Goal: Find specific page/section: Locate a particular part of the current website

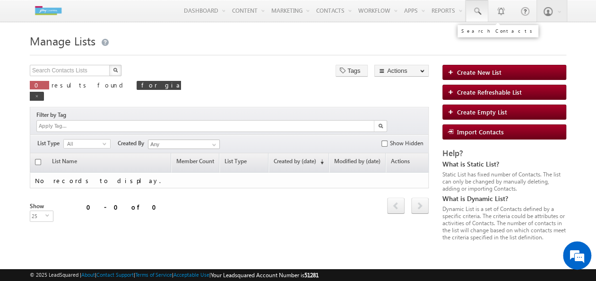
click at [478, 5] on link at bounding box center [477, 11] width 23 height 22
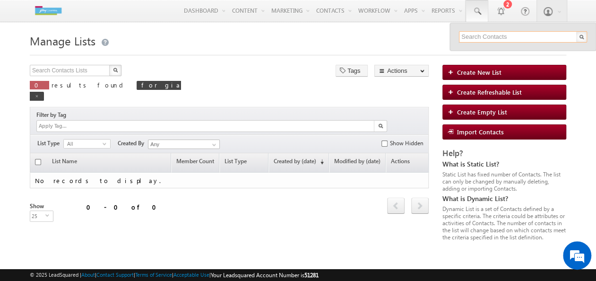
drag, startPoint x: 482, startPoint y: 31, endPoint x: 481, endPoint y: 43, distance: 11.4
click at [481, 43] on div at bounding box center [523, 36] width 146 height 27
type input "0"
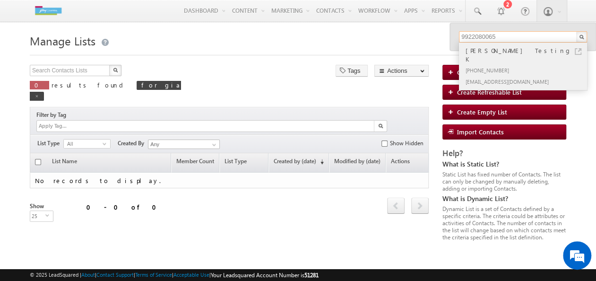
type input "9922080065"
click at [522, 64] on div "[PHONE_NUMBER]" at bounding box center [527, 69] width 127 height 11
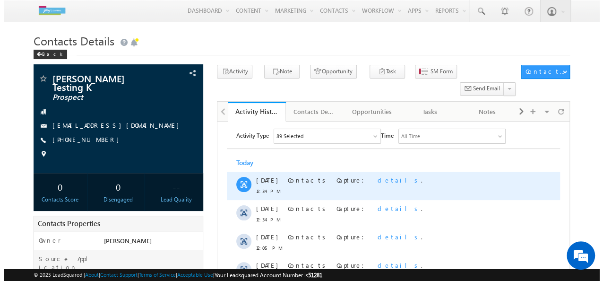
click at [377, 179] on span "details" at bounding box center [398, 180] width 43 height 8
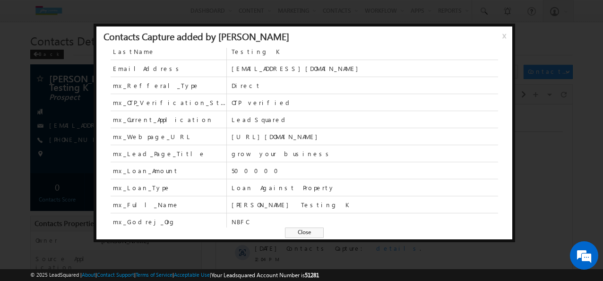
click at [502, 39] on span "x" at bounding box center [506, 39] width 8 height 17
